Goal: Information Seeking & Learning: Understand process/instructions

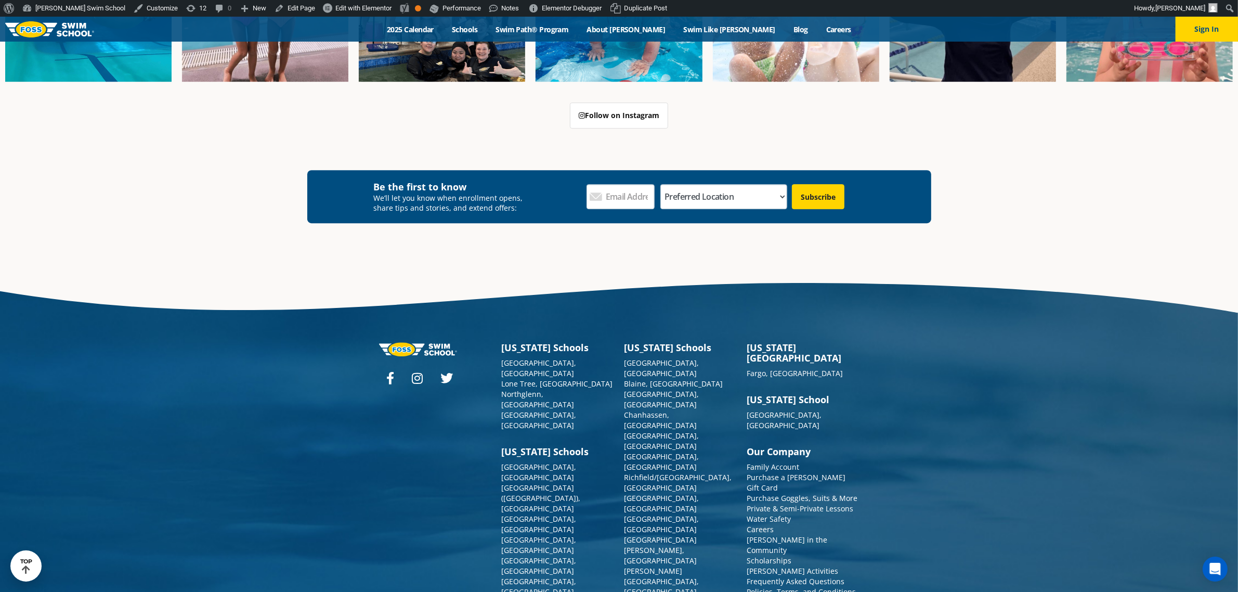
scroll to position [3941, 0]
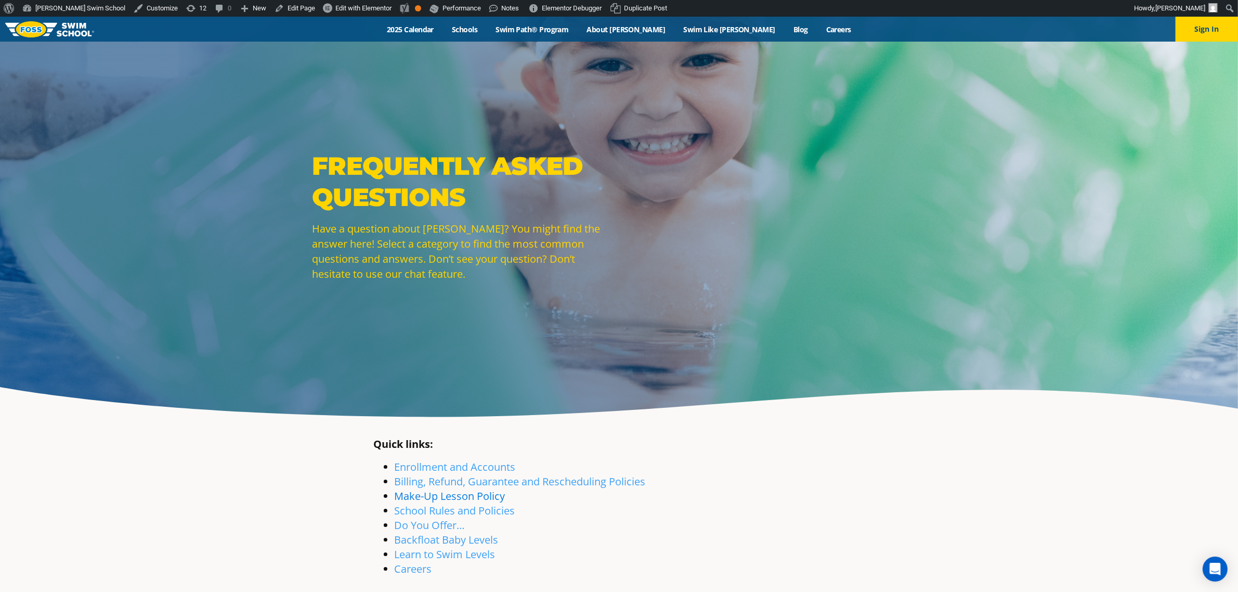
click at [465, 495] on link "Make-Up Lesson Policy" at bounding box center [450, 496] width 111 height 14
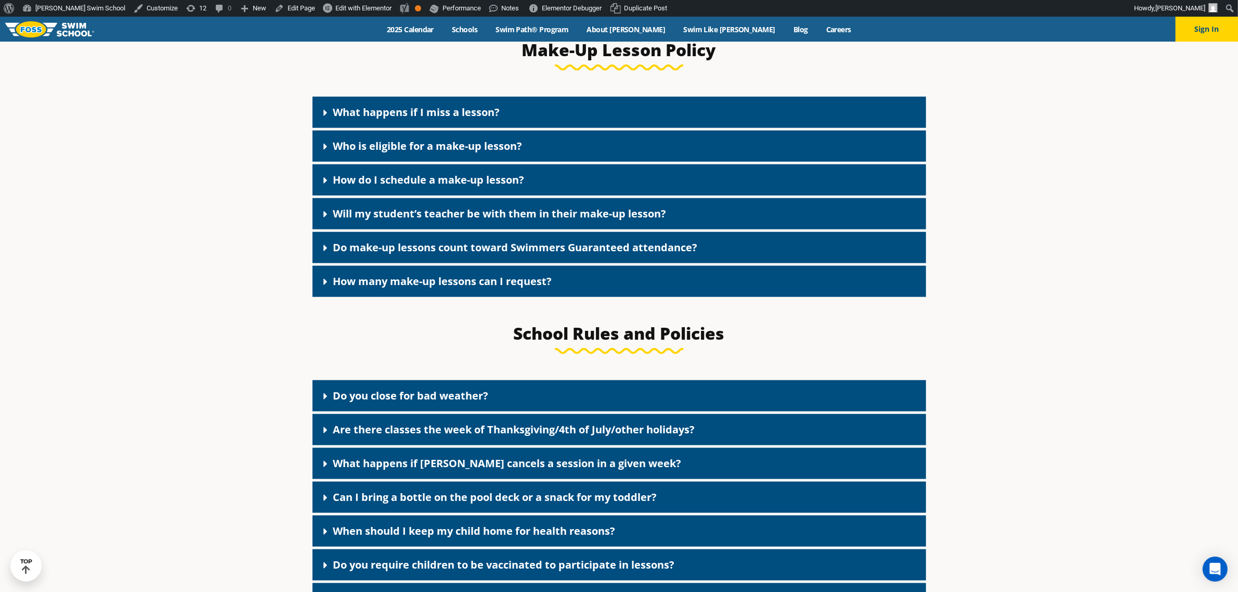
scroll to position [1329, 0]
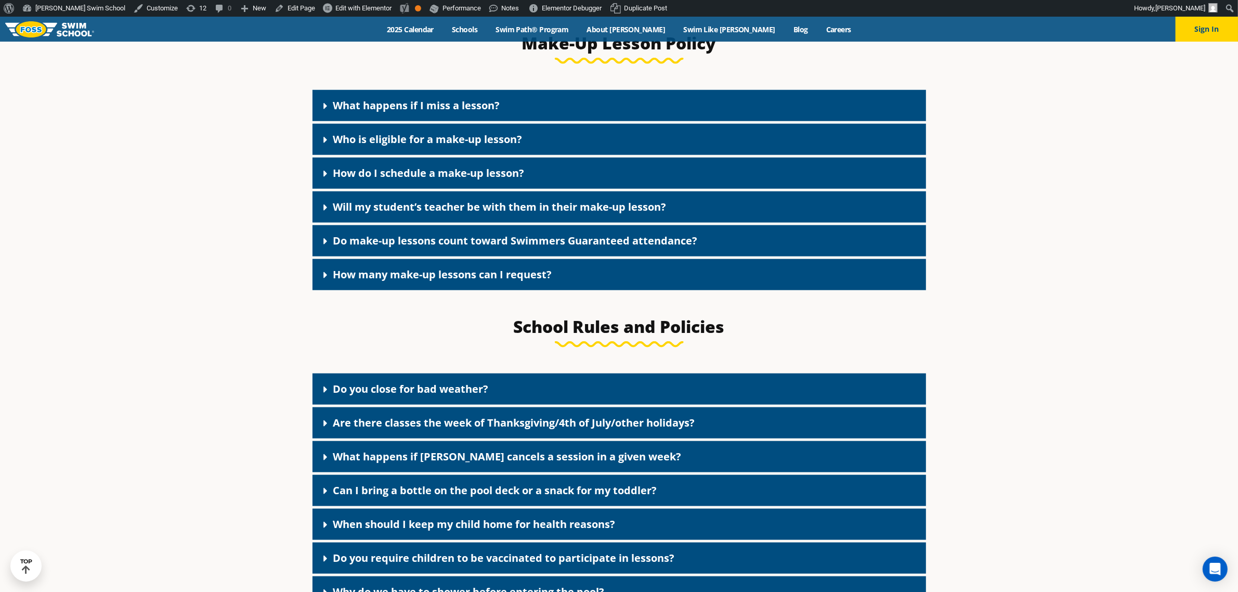
click at [456, 112] on link "What happens if I miss a lesson?" at bounding box center [416, 105] width 167 height 14
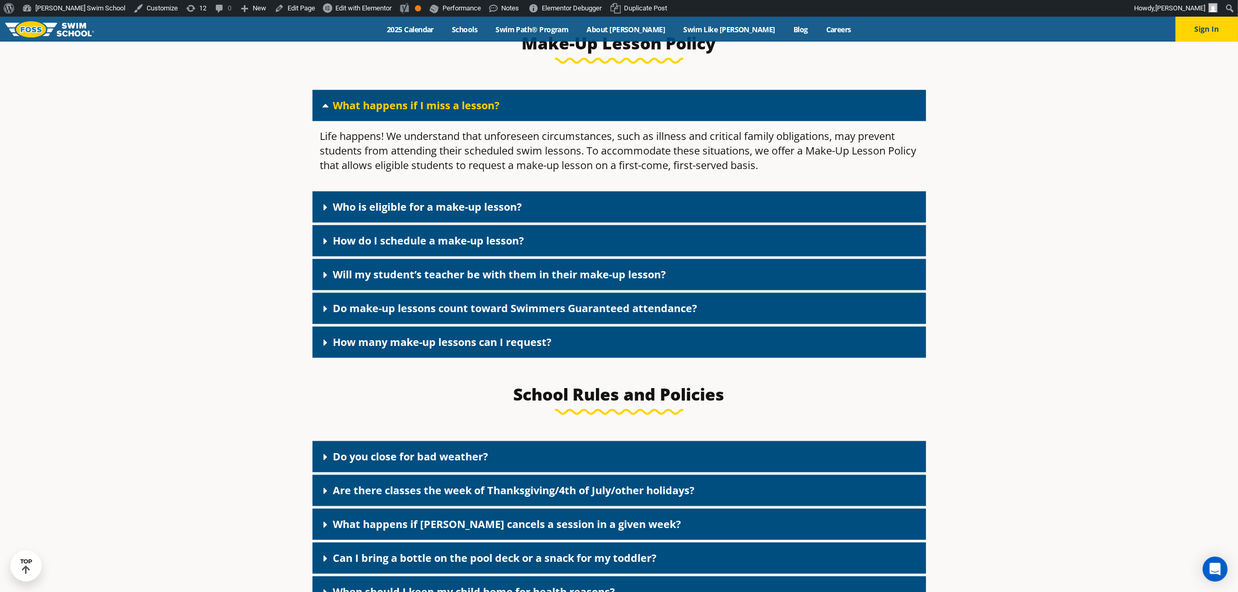
click at [451, 214] on link "Who is eligible for a make-up lesson?" at bounding box center [427, 207] width 189 height 14
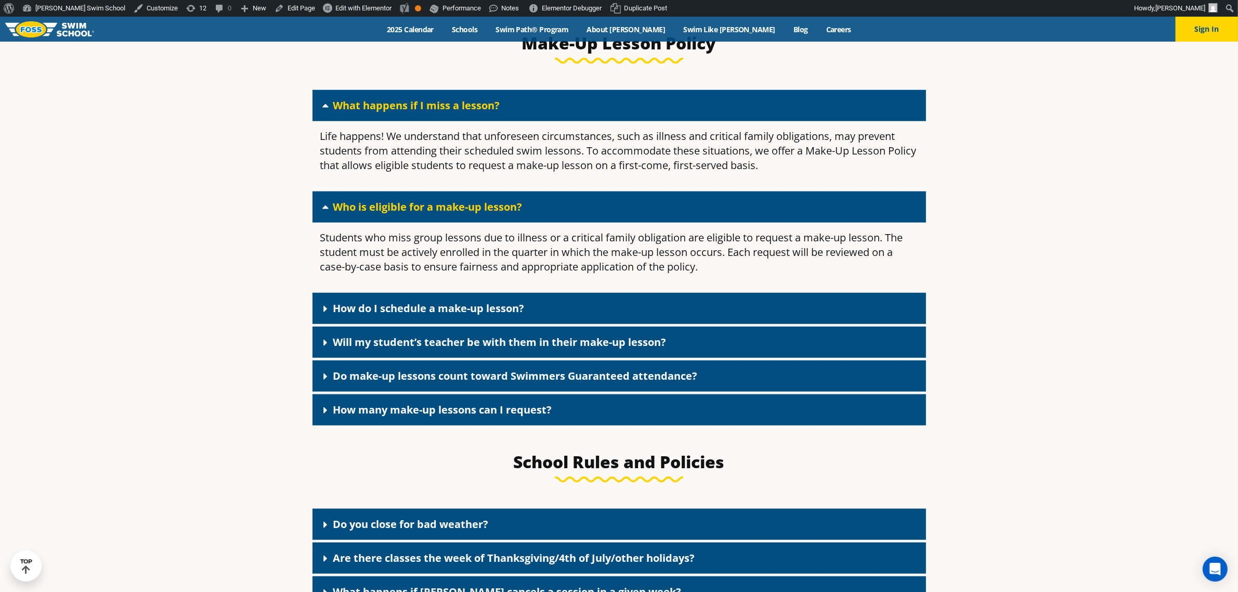
click at [425, 310] on link "How do I schedule a make-up lesson?" at bounding box center [428, 308] width 191 height 14
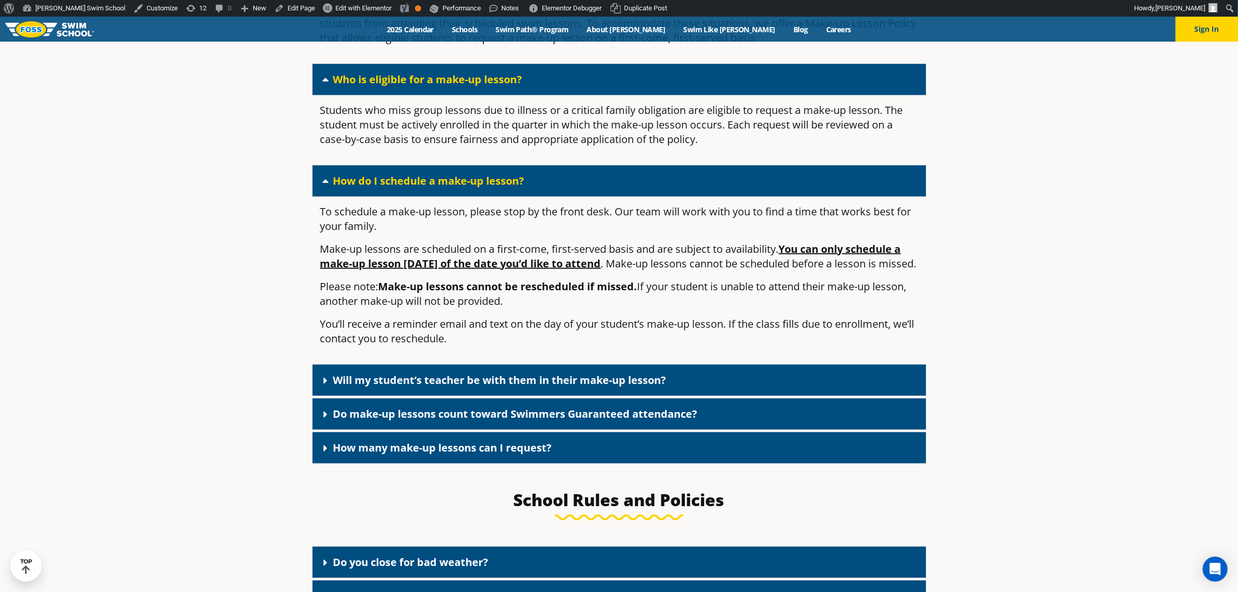
scroll to position [1459, 0]
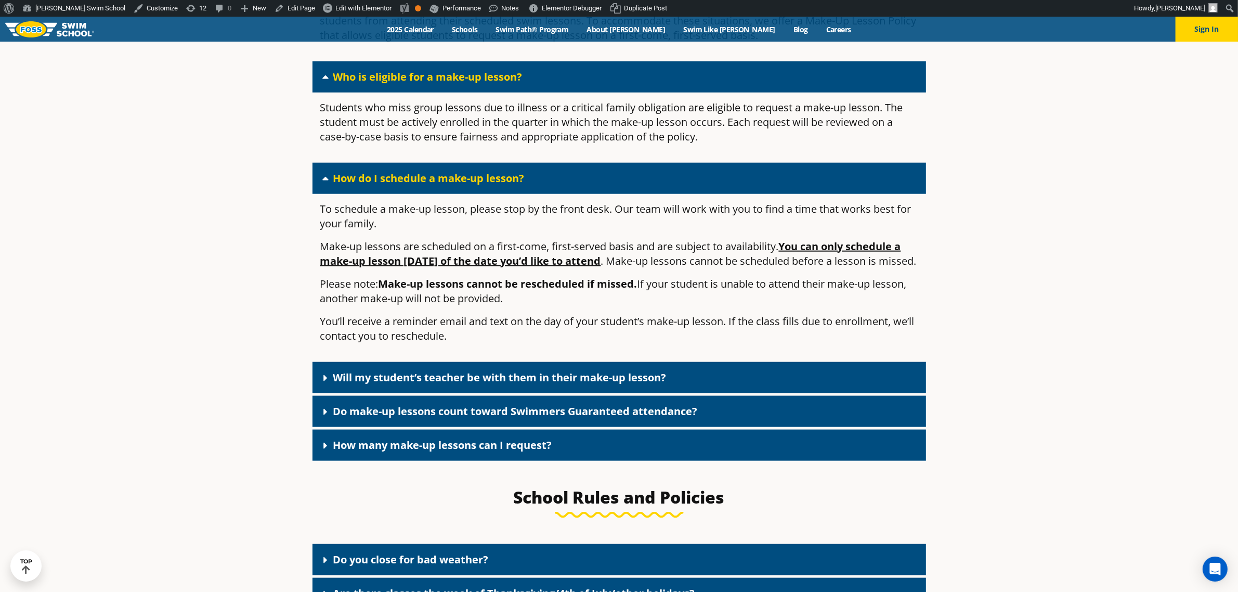
click at [455, 452] on link "How many make-up lessons can I request?" at bounding box center [442, 445] width 219 height 14
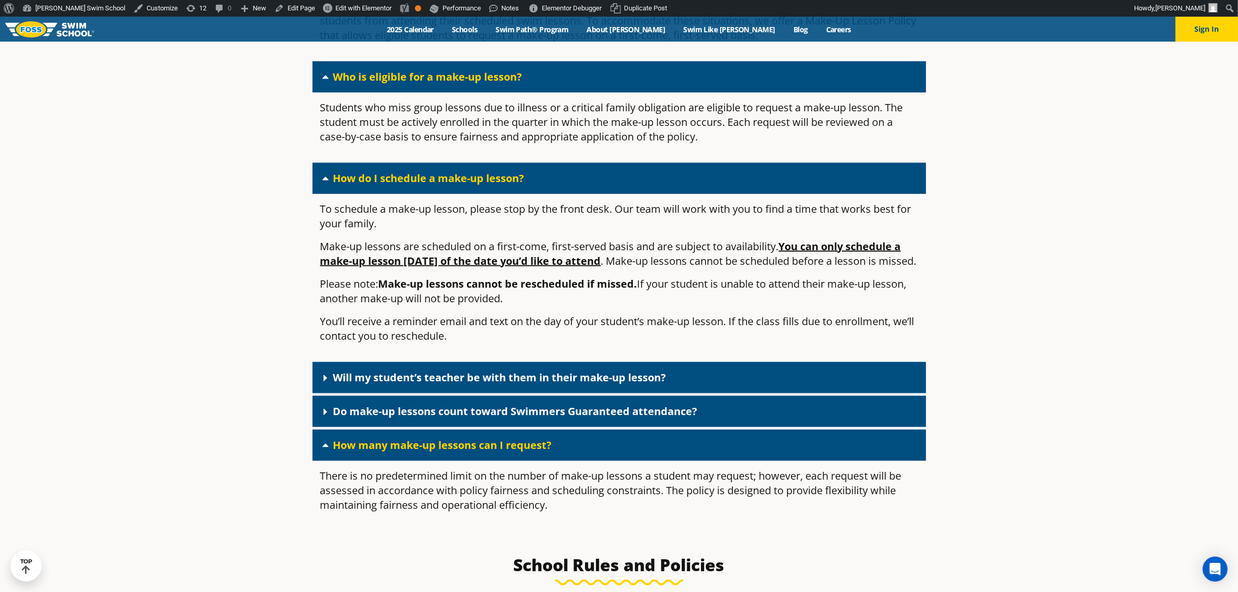
click at [477, 427] on div "Do make-up lessons count toward Swimmers Guaranteed attendance?" at bounding box center [618, 411] width 613 height 31
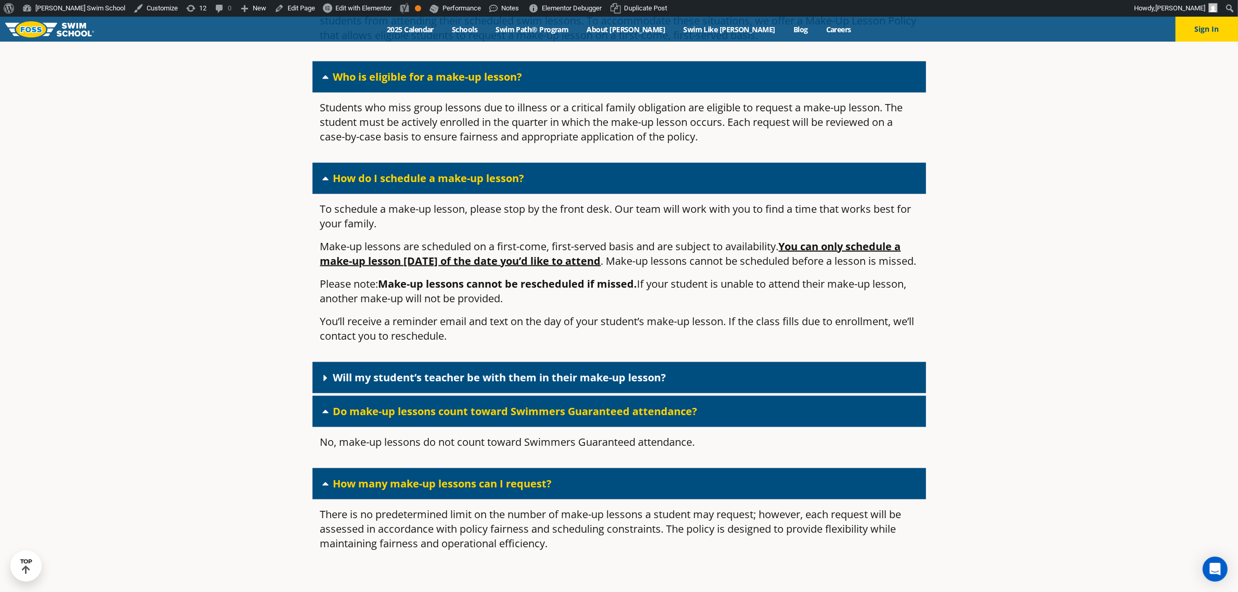
click at [485, 384] on link "Will my student’s teacher be with them in their make-up lesson?" at bounding box center [499, 377] width 333 height 14
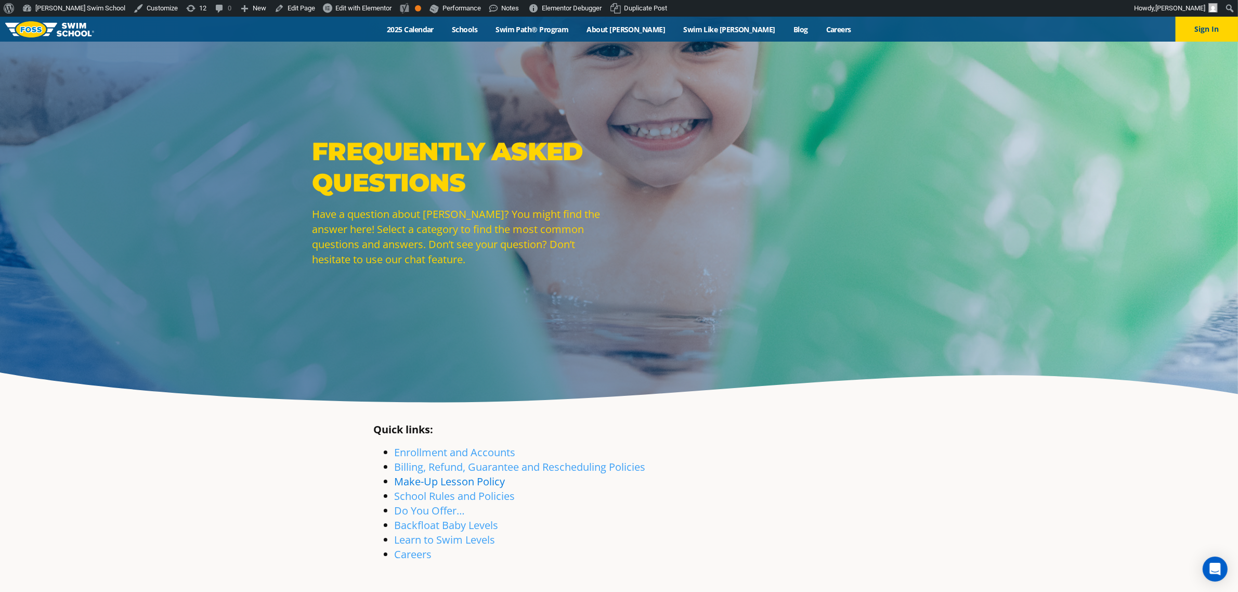
click at [446, 477] on link "Make-Up Lesson Policy" at bounding box center [450, 481] width 111 height 14
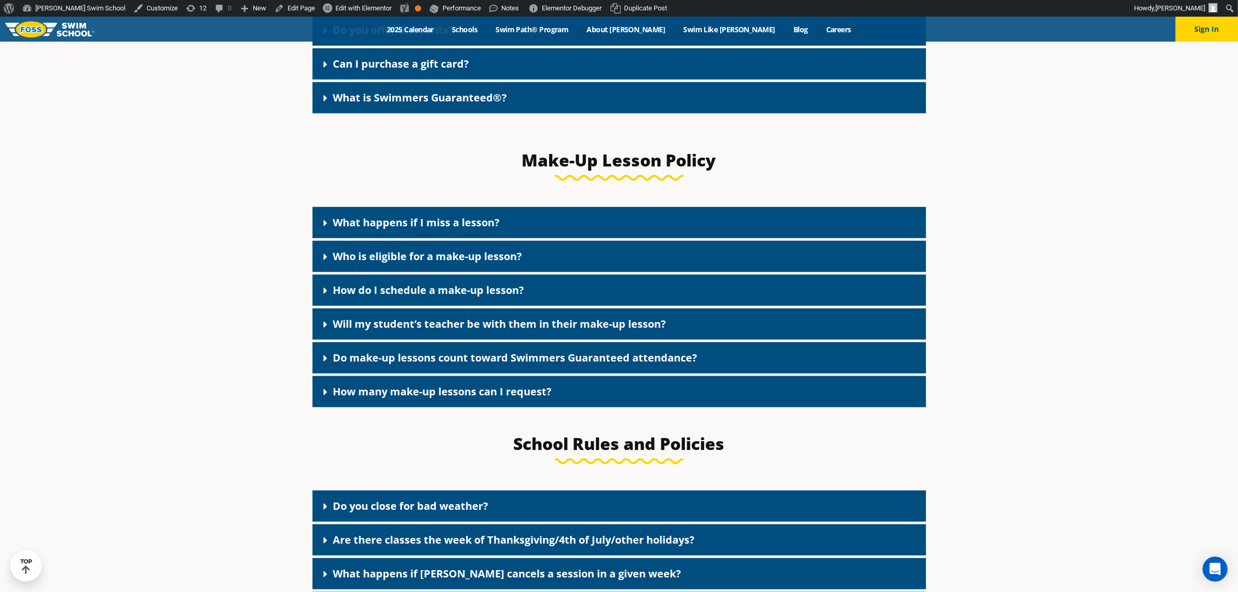
scroll to position [1199, 0]
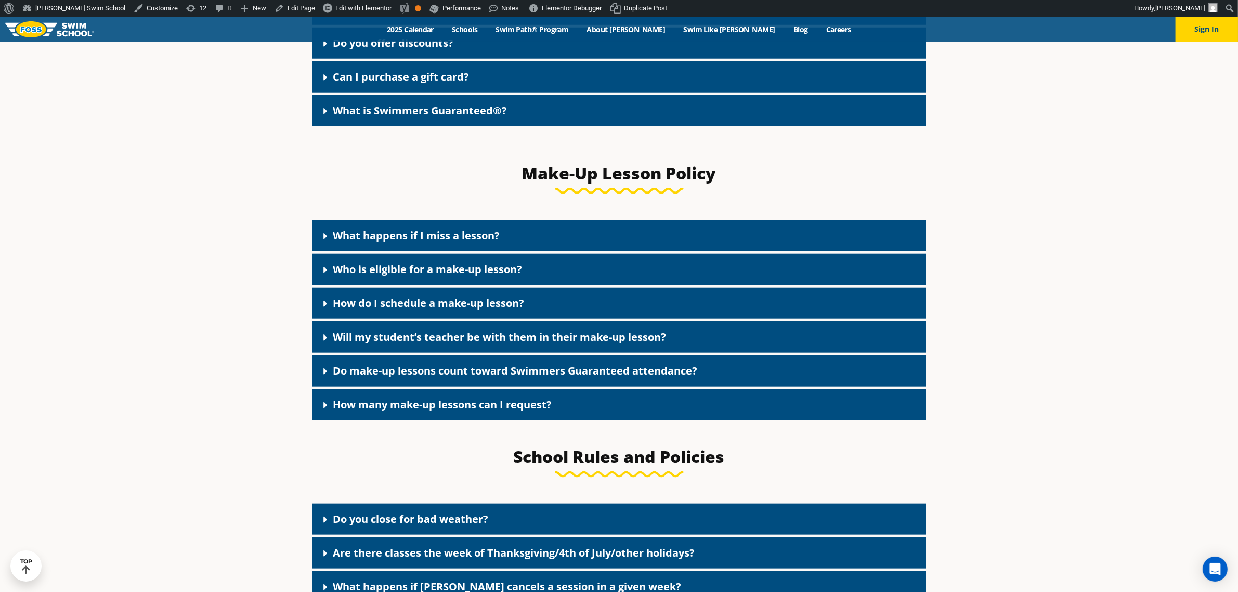
click at [541, 377] on link "Do make-up lessons count toward Swimmers Guaranteed attendance?" at bounding box center [515, 370] width 364 height 14
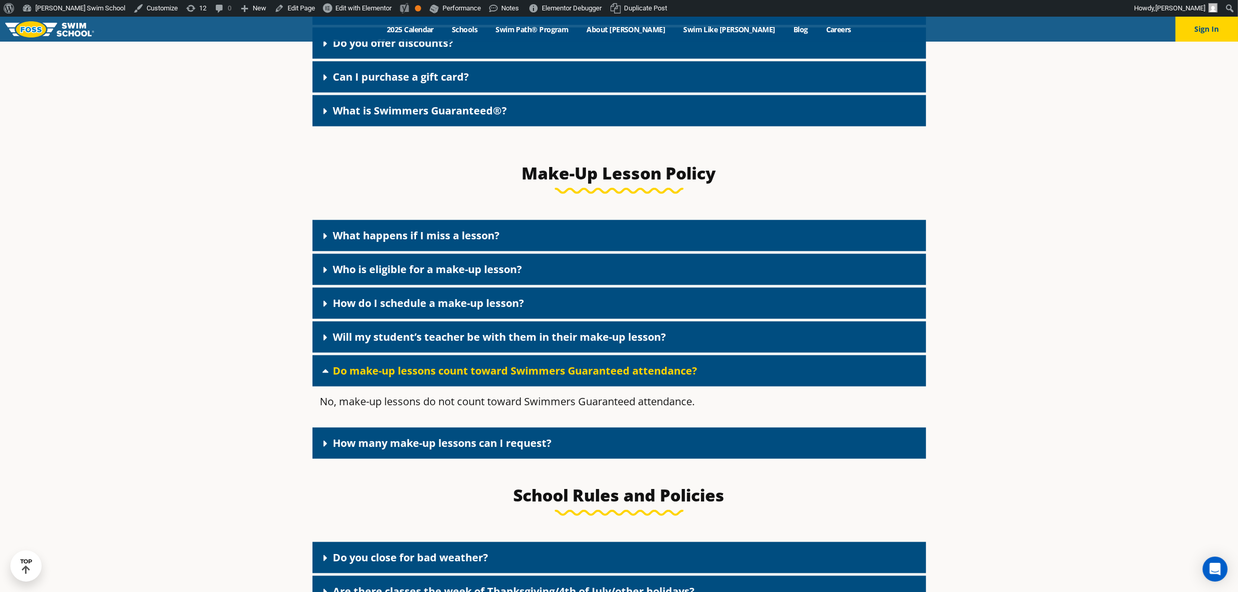
click at [533, 342] on link "Will my student’s teacher be with them in their make-up lesson?" at bounding box center [499, 337] width 333 height 14
